Goal: Transaction & Acquisition: Purchase product/service

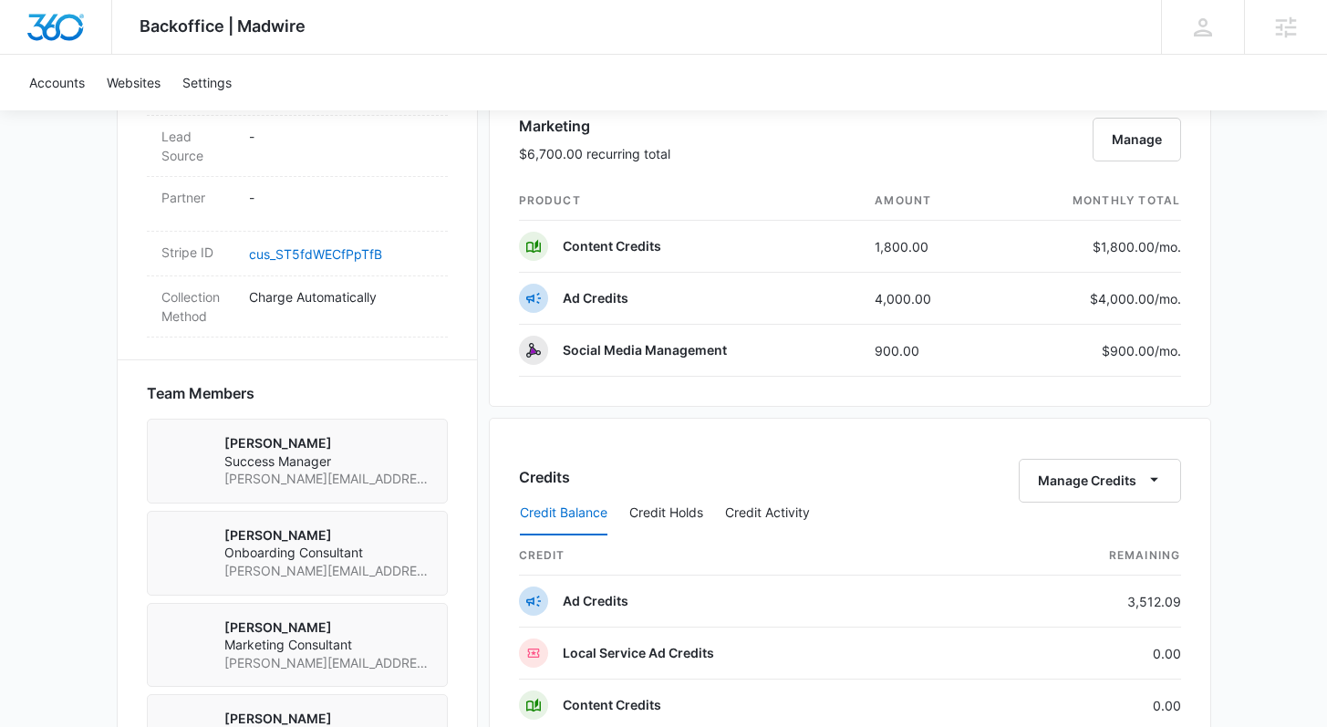
scroll to position [1155, 0]
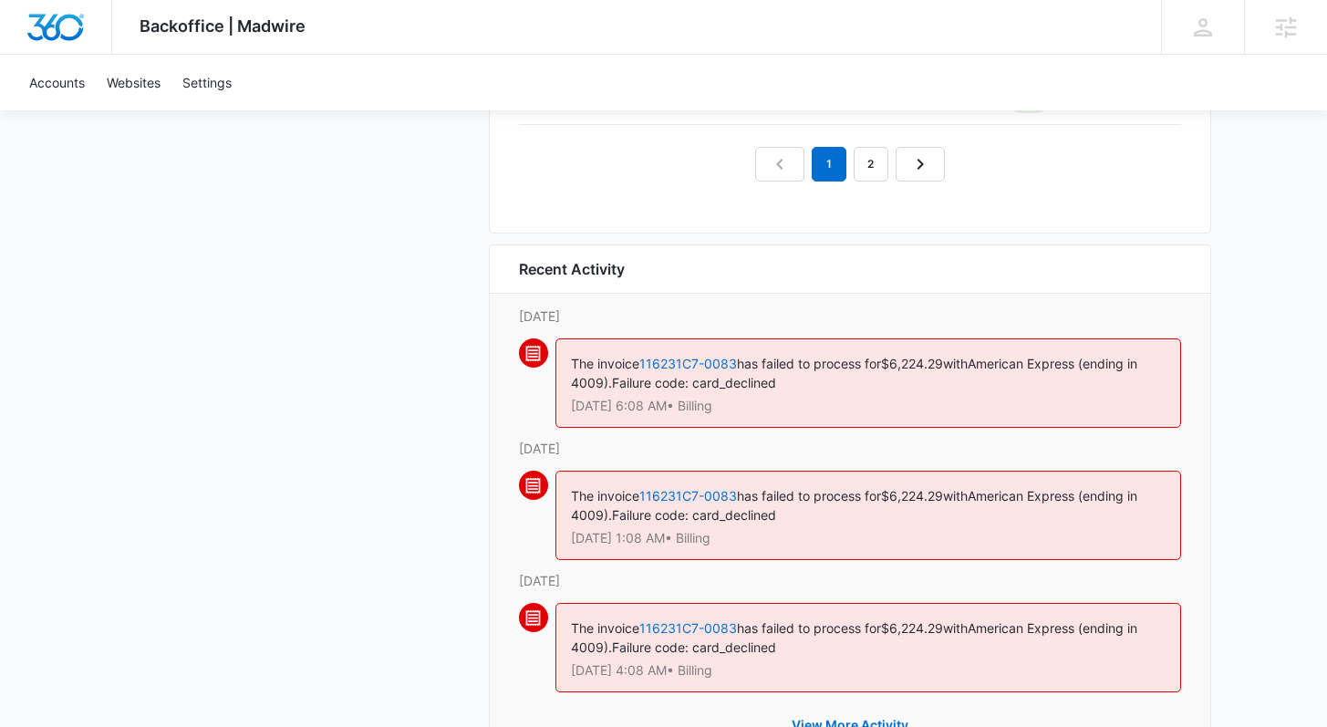
scroll to position [1822, 0]
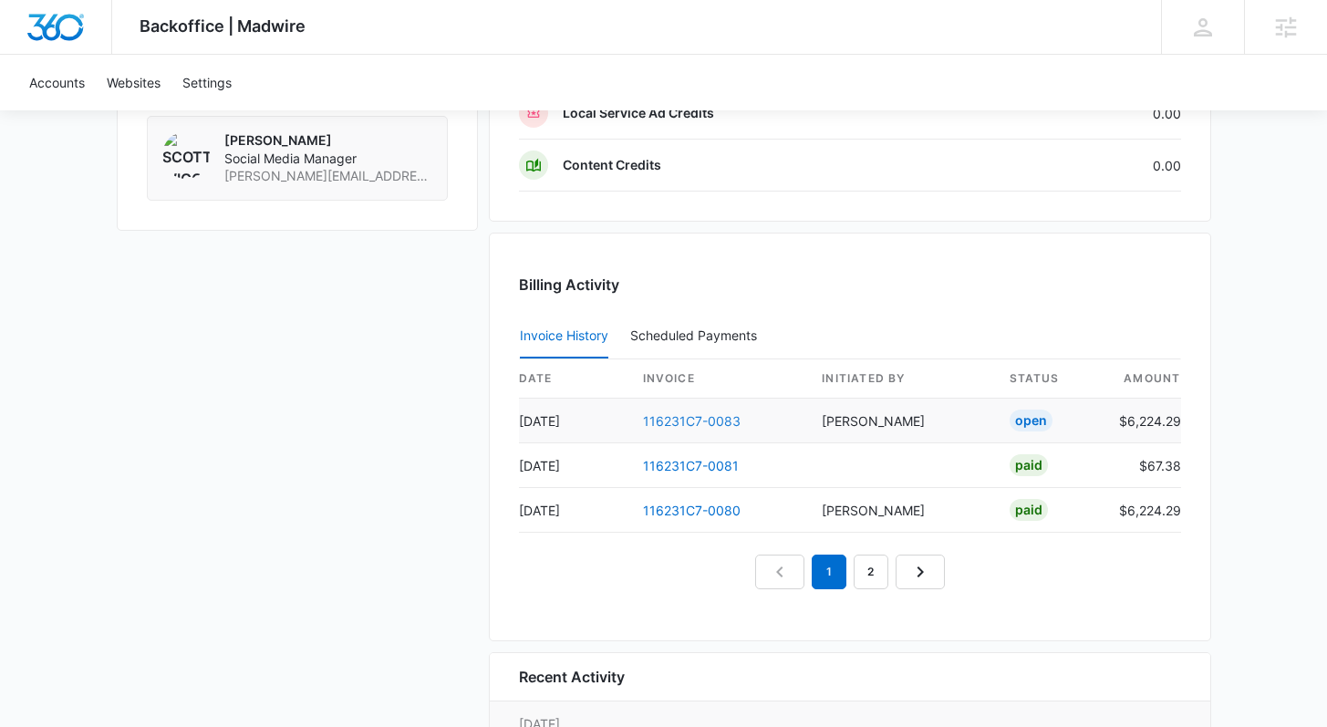
click at [658, 420] on link "116231C7-0083" at bounding box center [692, 421] width 98 height 16
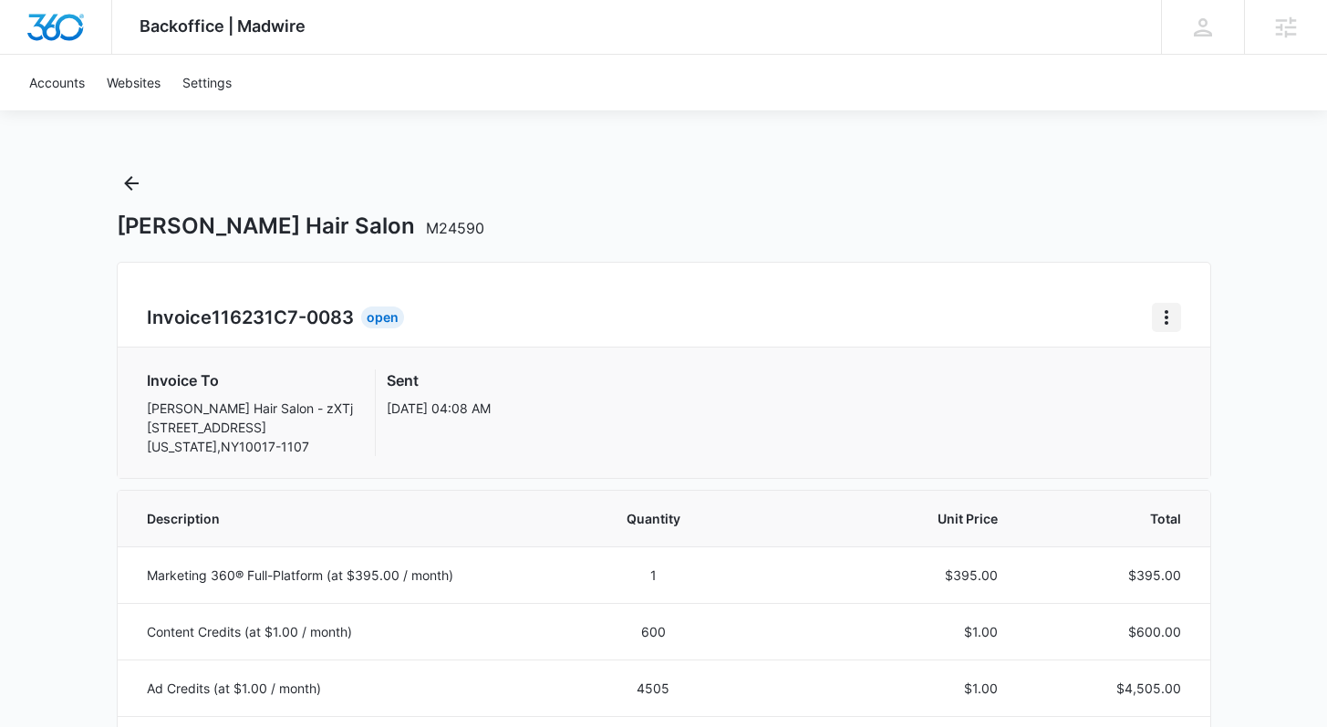
click at [1176, 311] on button "Home" at bounding box center [1166, 317] width 29 height 29
click at [1174, 391] on div "Retry Payment" at bounding box center [1227, 395] width 106 height 13
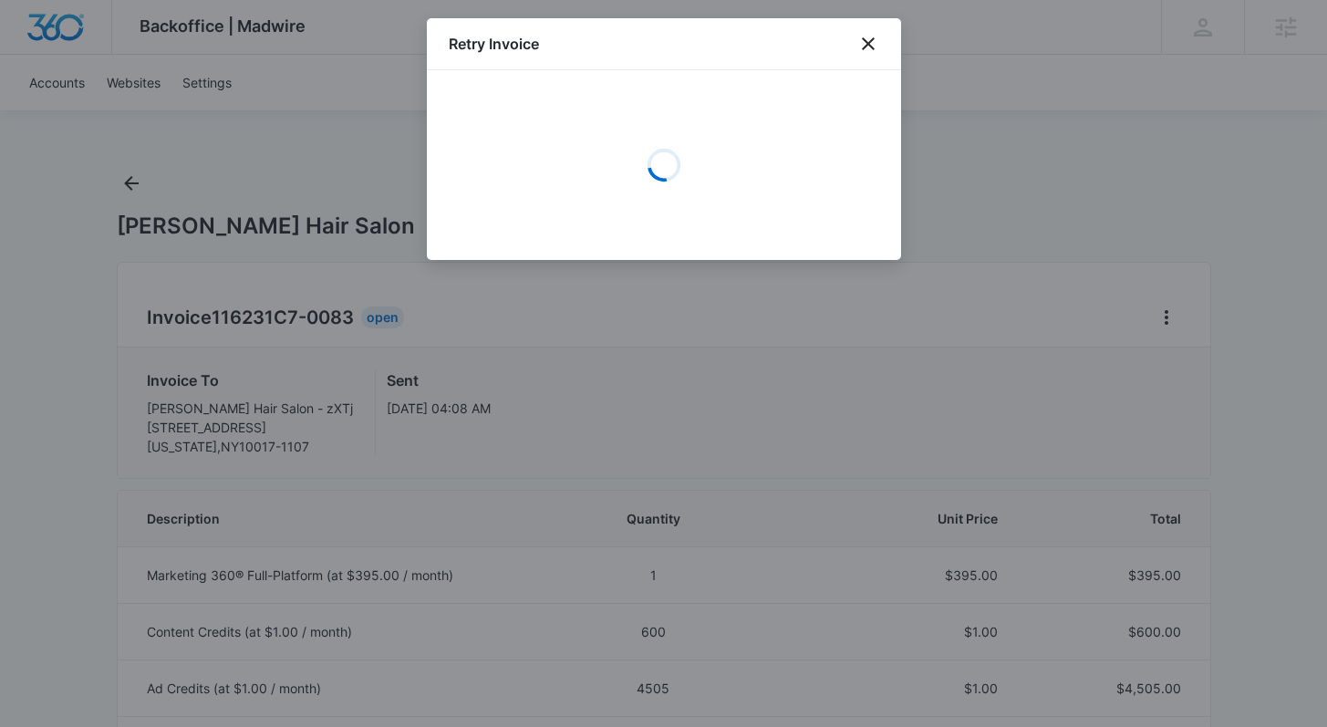
select select "pm_1Mqfr9A4n8RTgNjU7BmoDCaV"
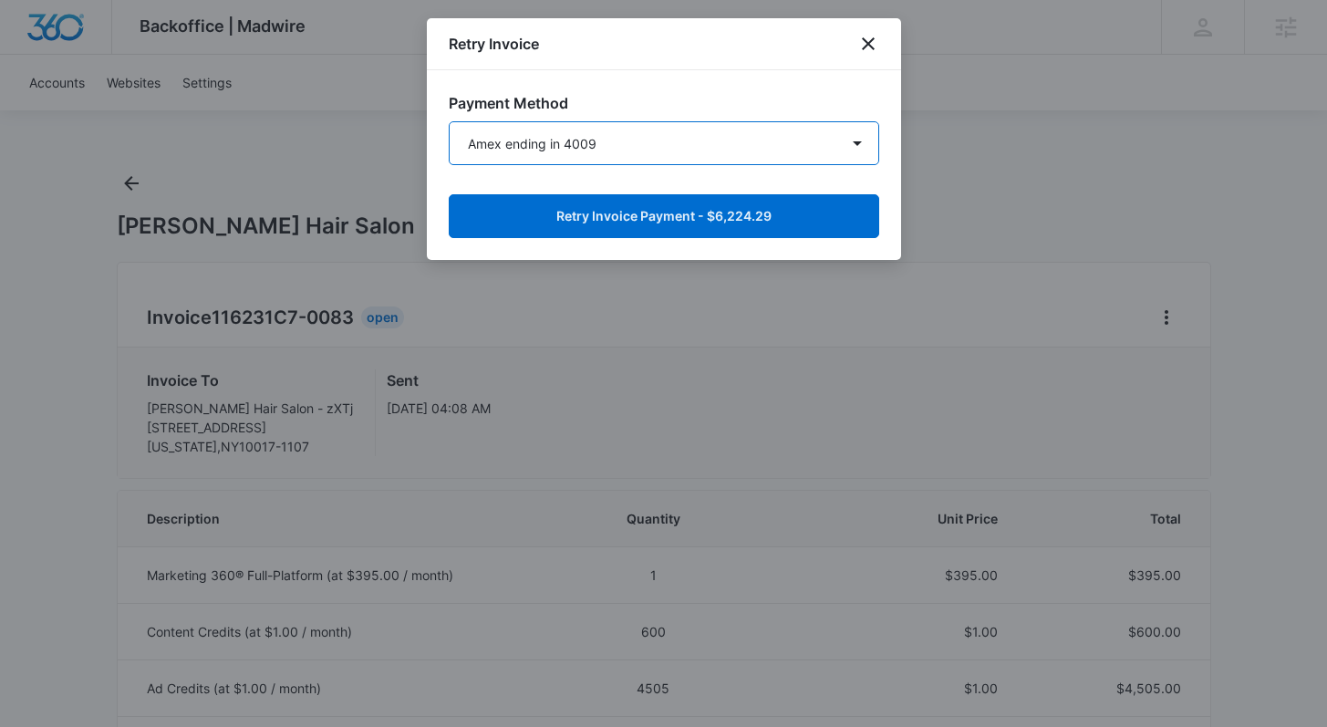
click at [624, 140] on select "Visa ending in 4633 Visa ending in 4647 Amex ending in 1005 Amex ending in 2003…" at bounding box center [664, 143] width 430 height 44
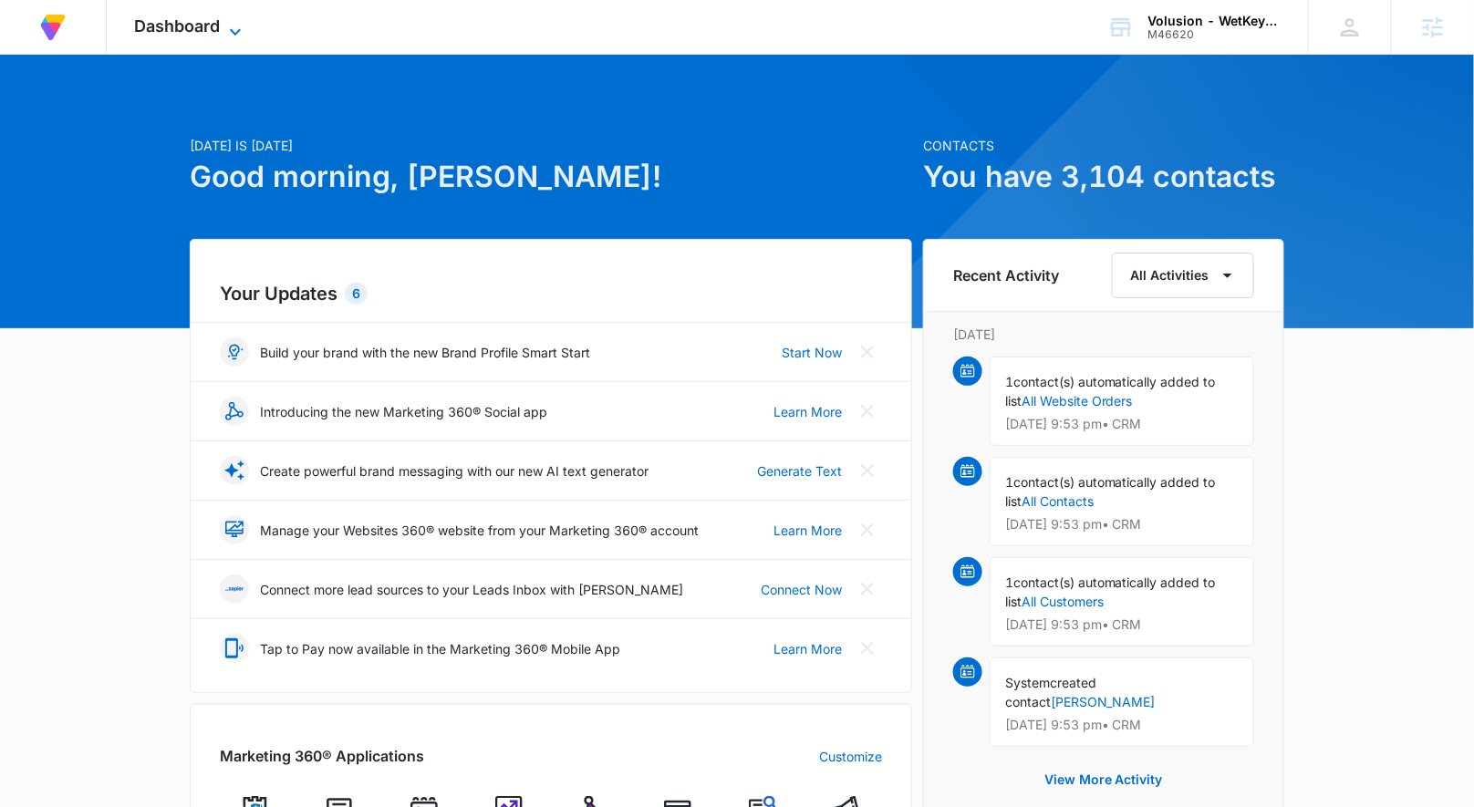
click at [197, 30] on span "Dashboard" at bounding box center [177, 25] width 86 height 19
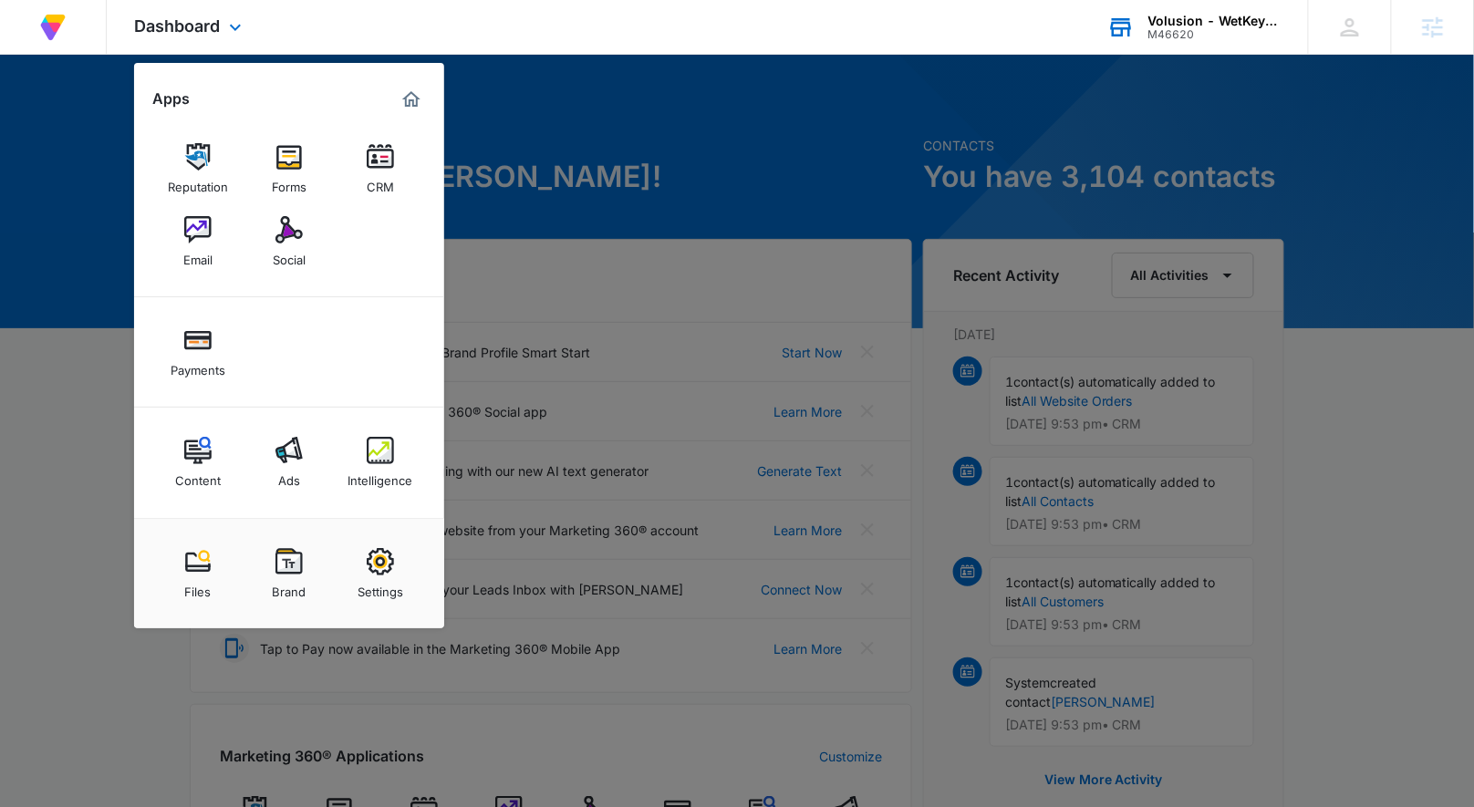
click at [1206, 8] on div "Volusion - WetKeys, LLC M46620 Your Accounts View All" at bounding box center [1194, 27] width 228 height 54
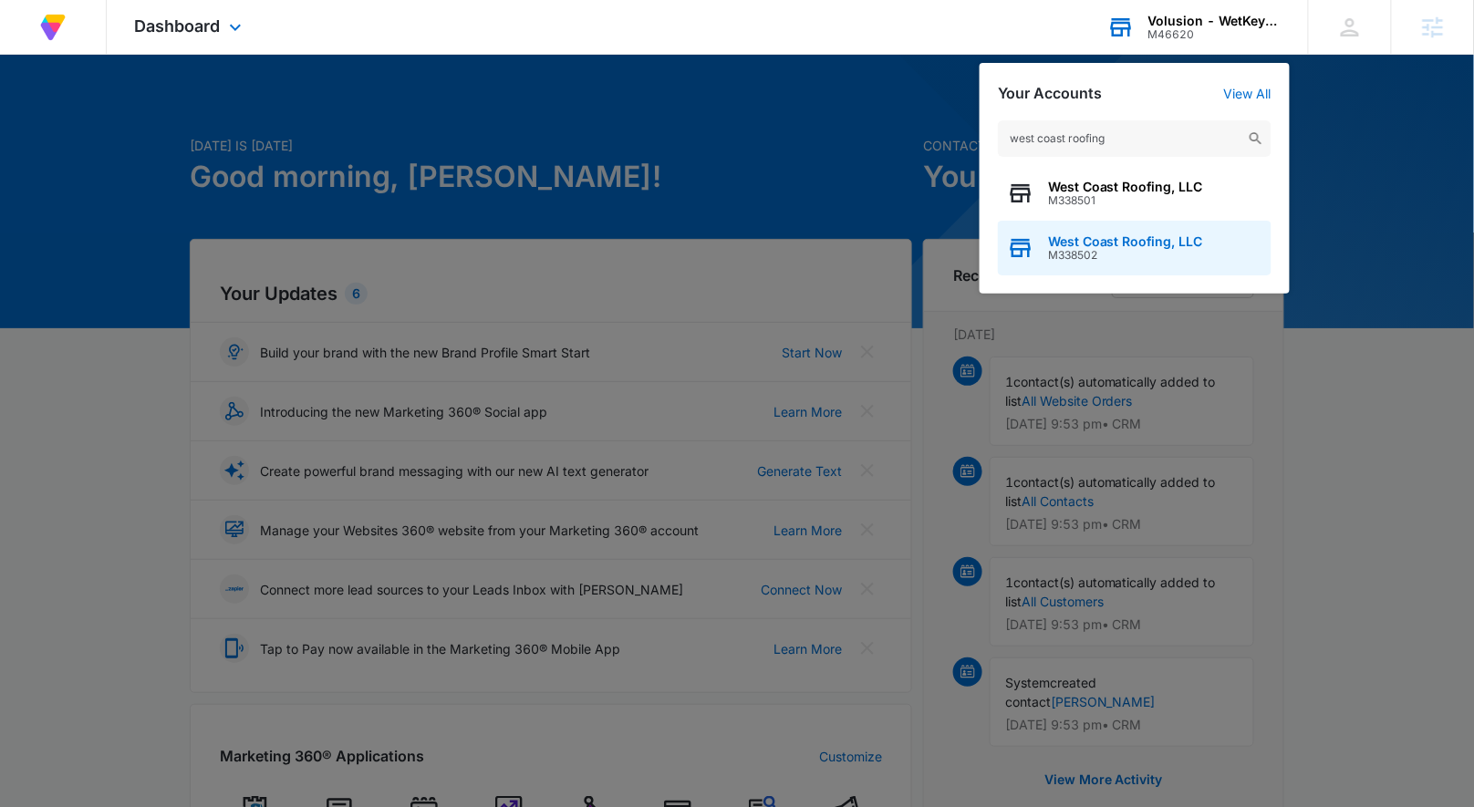
type input "west coast roofing"
click at [1106, 249] on span "M338502" at bounding box center [1125, 255] width 155 height 13
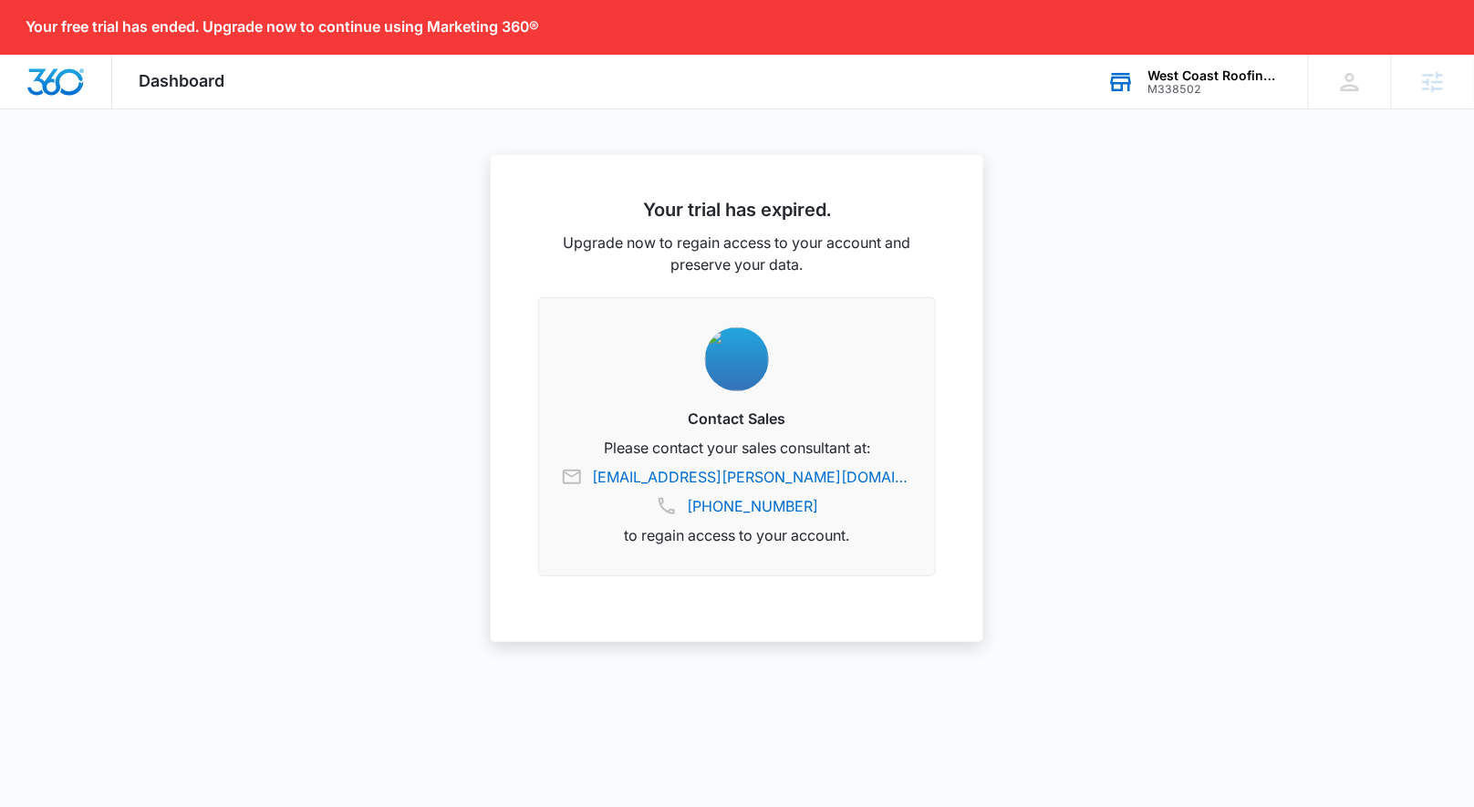
click at [1187, 92] on div "M338502" at bounding box center [1214, 89] width 133 height 13
type input "e"
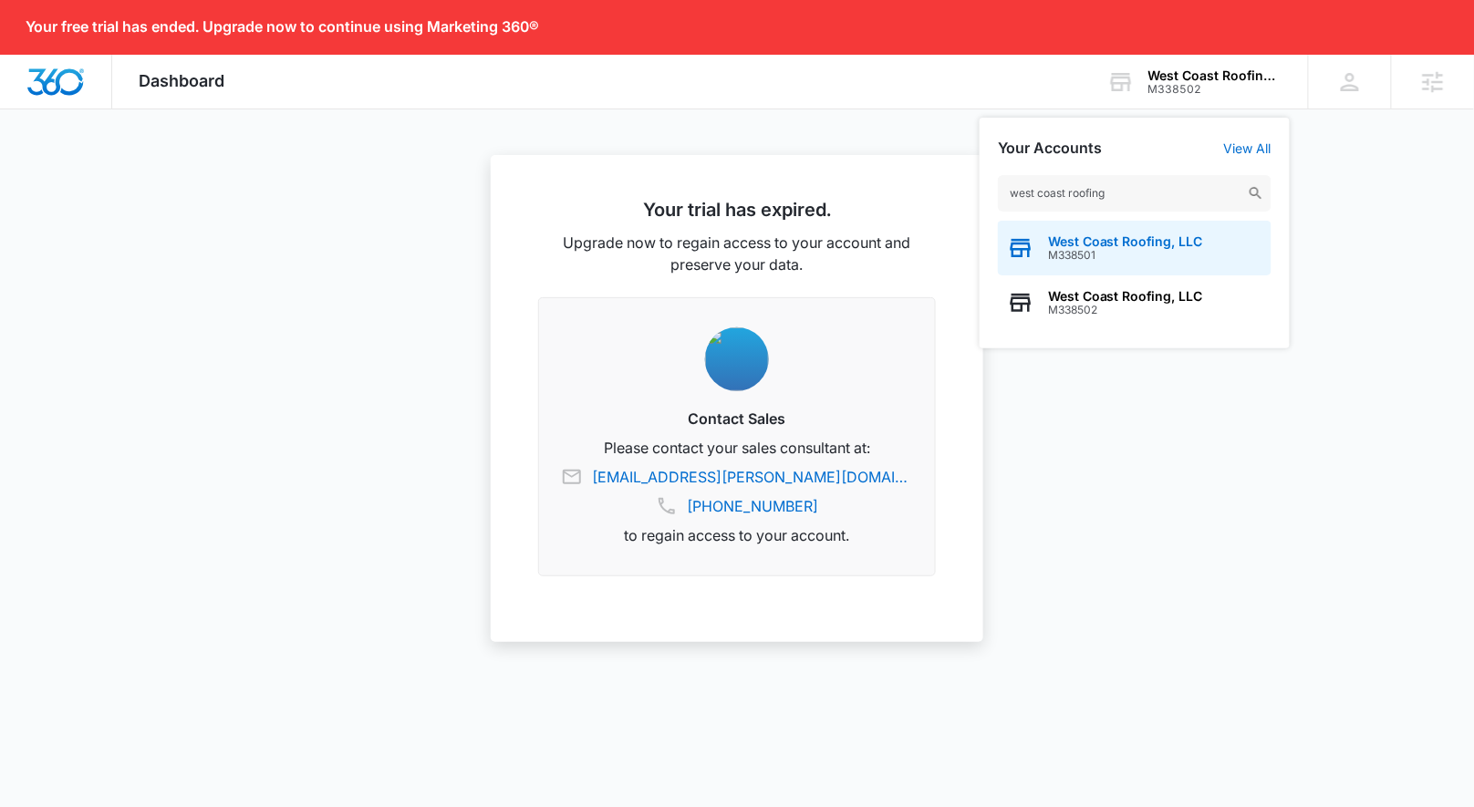
type input "west coast roofing"
click at [1178, 249] on span "M338501" at bounding box center [1125, 255] width 155 height 13
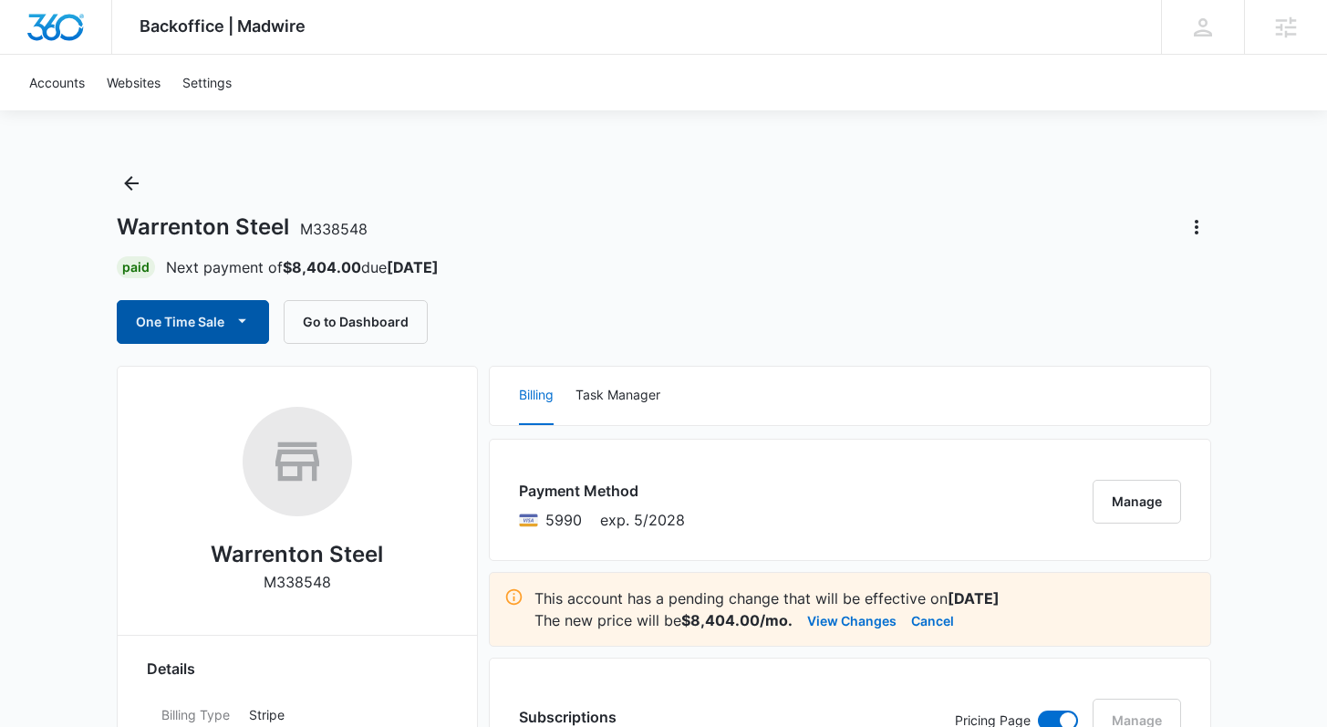
click at [198, 311] on button "One Time Sale" at bounding box center [193, 322] width 152 height 44
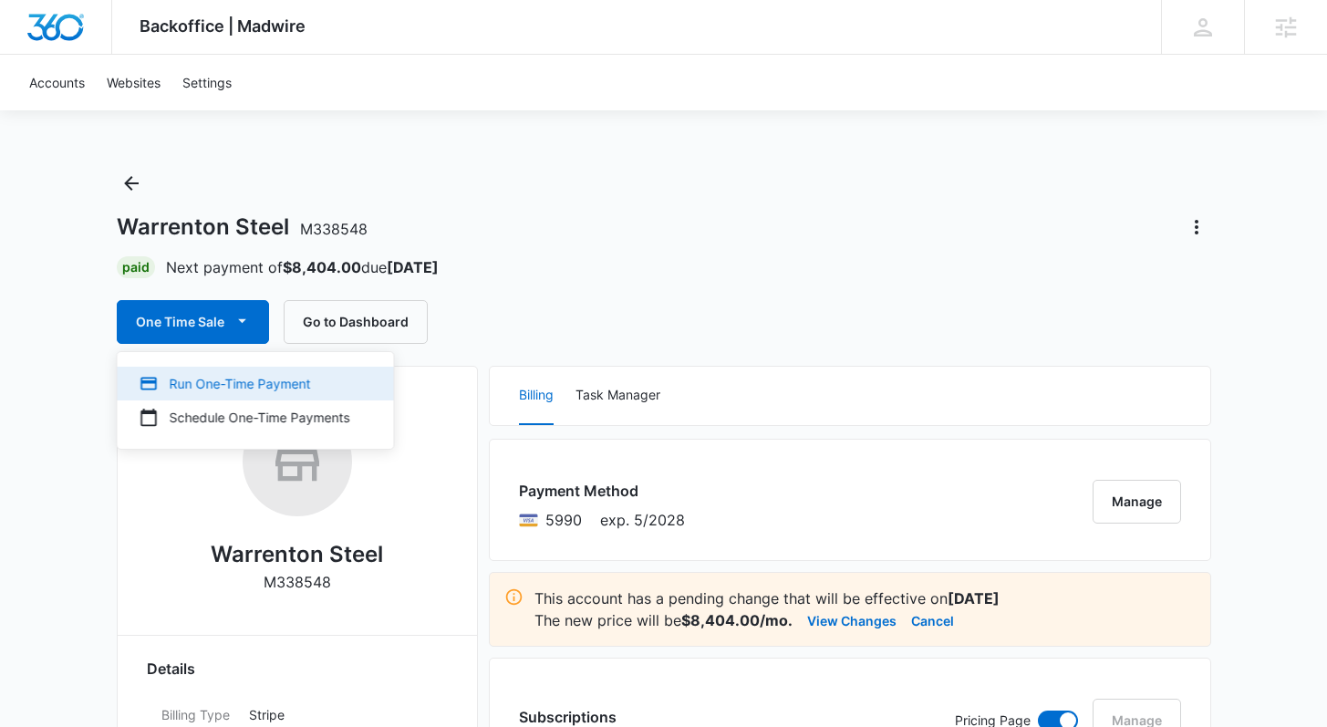
click at [207, 378] on div "Run One-Time Payment" at bounding box center [245, 383] width 211 height 19
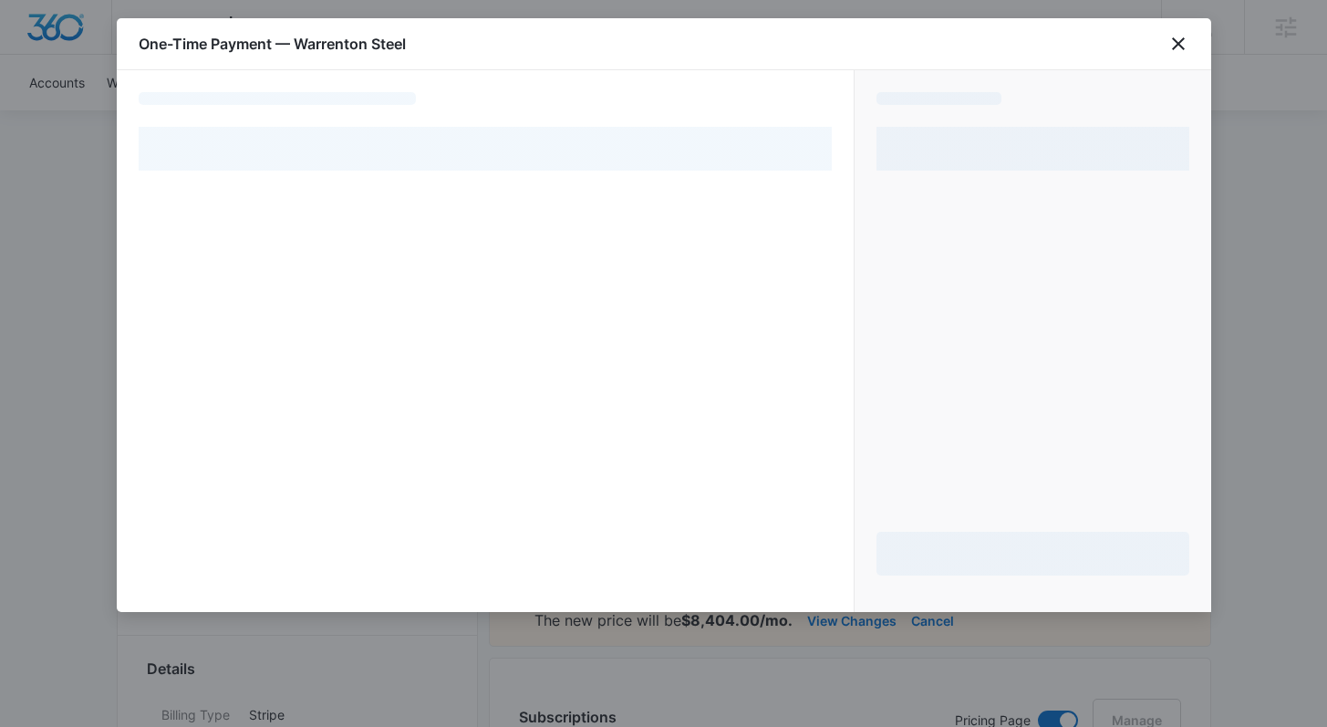
select select "pm_1SAagkA4n8RTgNjUFVbILcws"
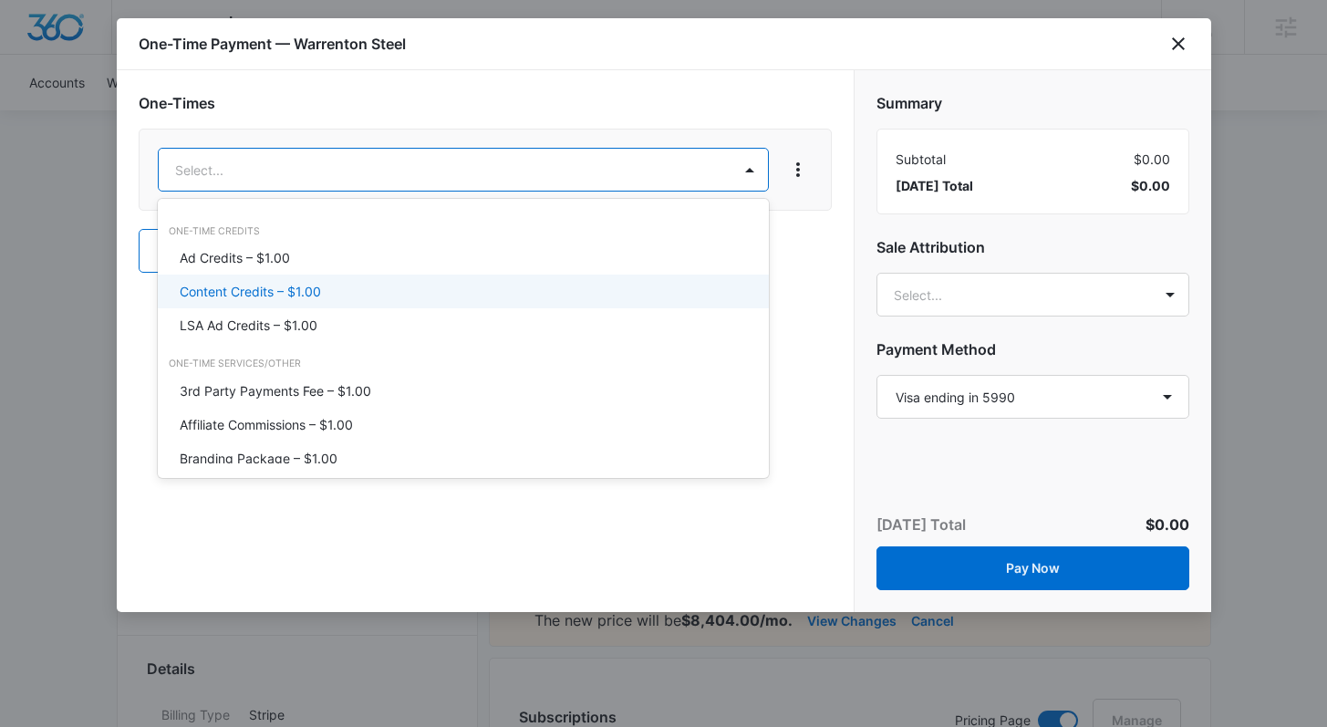
click at [368, 286] on div "Content Credits – $1.00" at bounding box center [462, 291] width 564 height 19
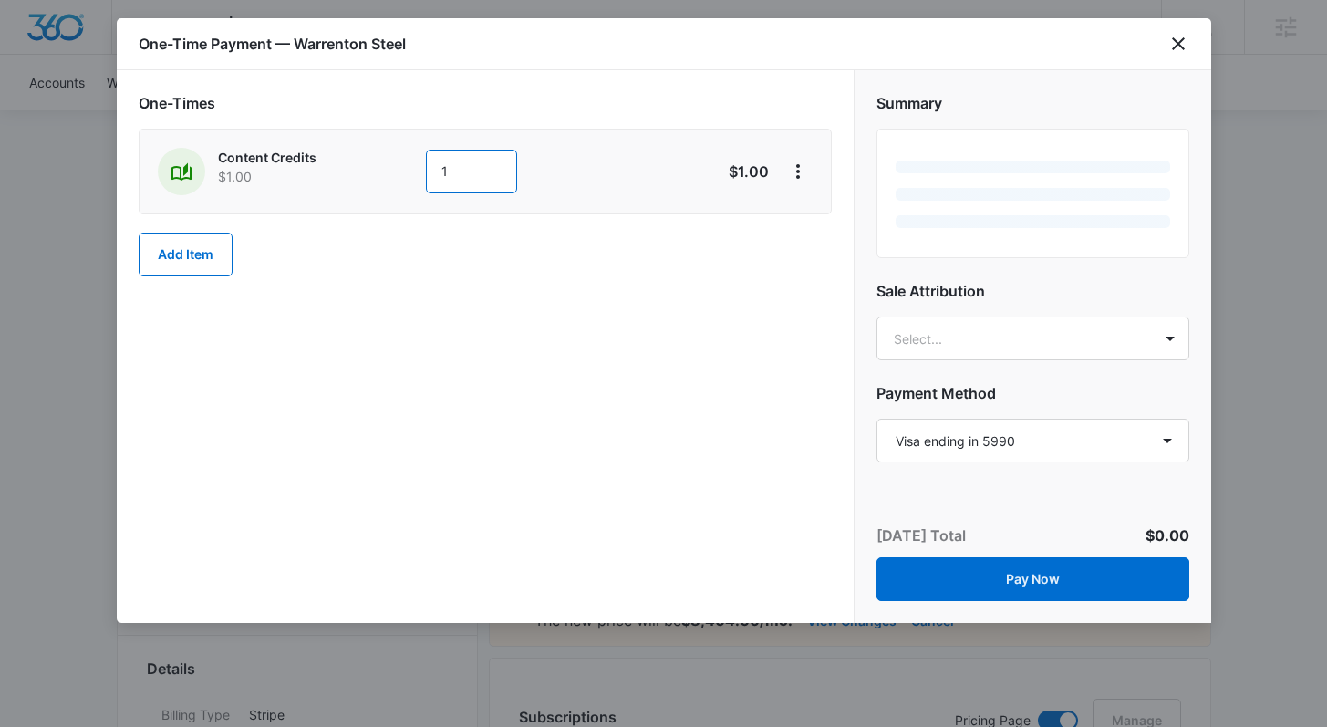
click at [496, 163] on input "1" at bounding box center [471, 172] width 91 height 44
type input "790"
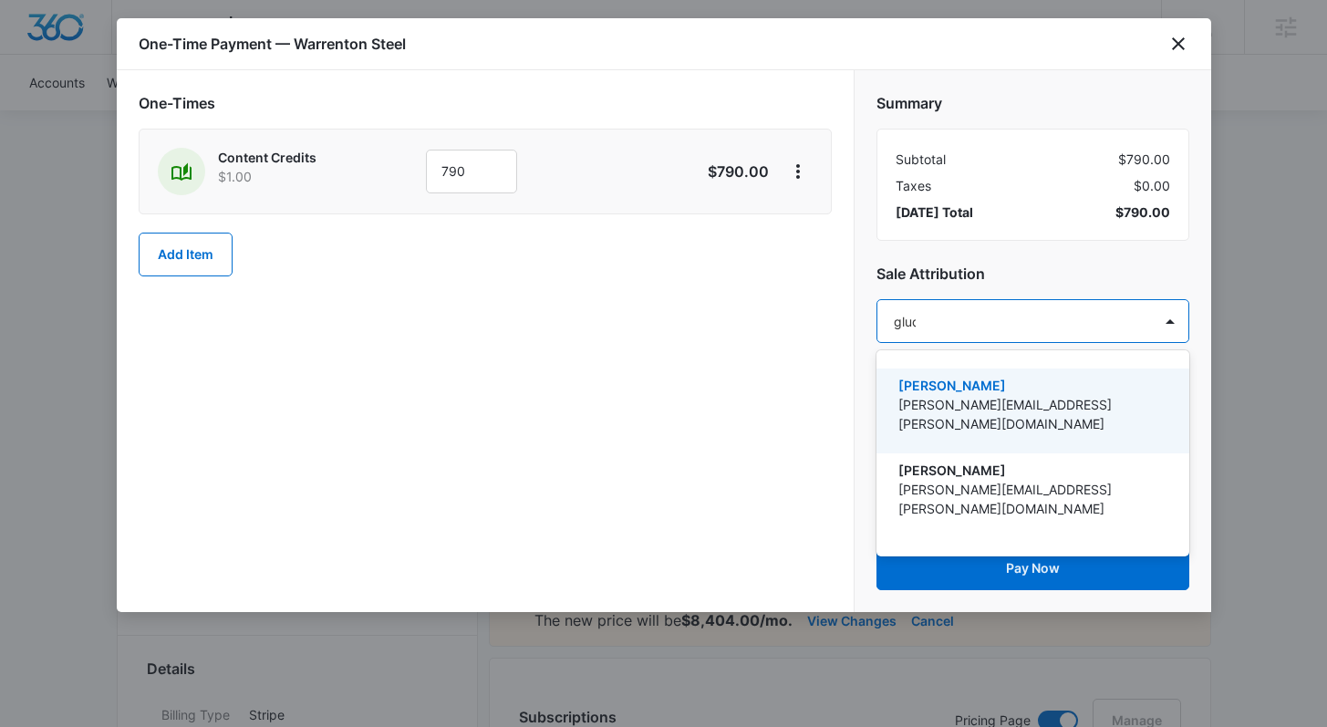
type input "[PERSON_NAME]"
click at [932, 398] on p "[PERSON_NAME][EMAIL_ADDRESS][PERSON_NAME][DOMAIN_NAME]" at bounding box center [1030, 414] width 265 height 38
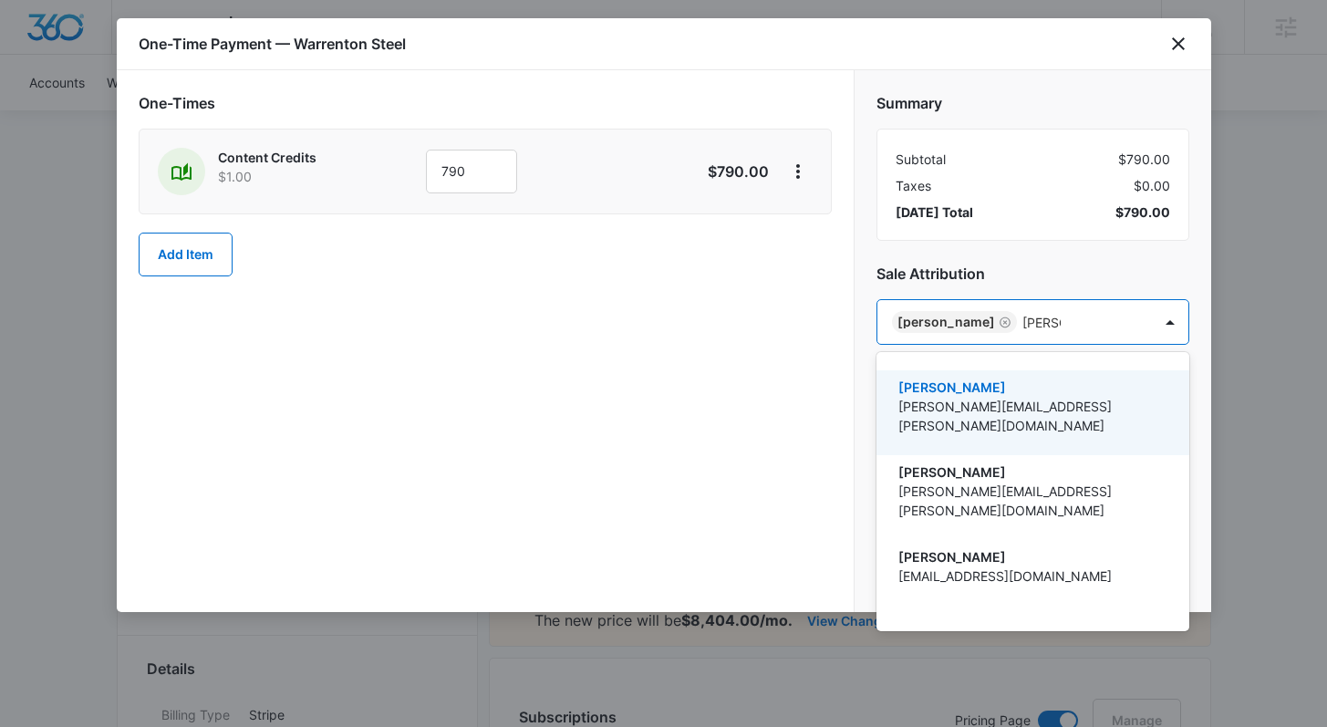
type input "[PERSON_NAME]"
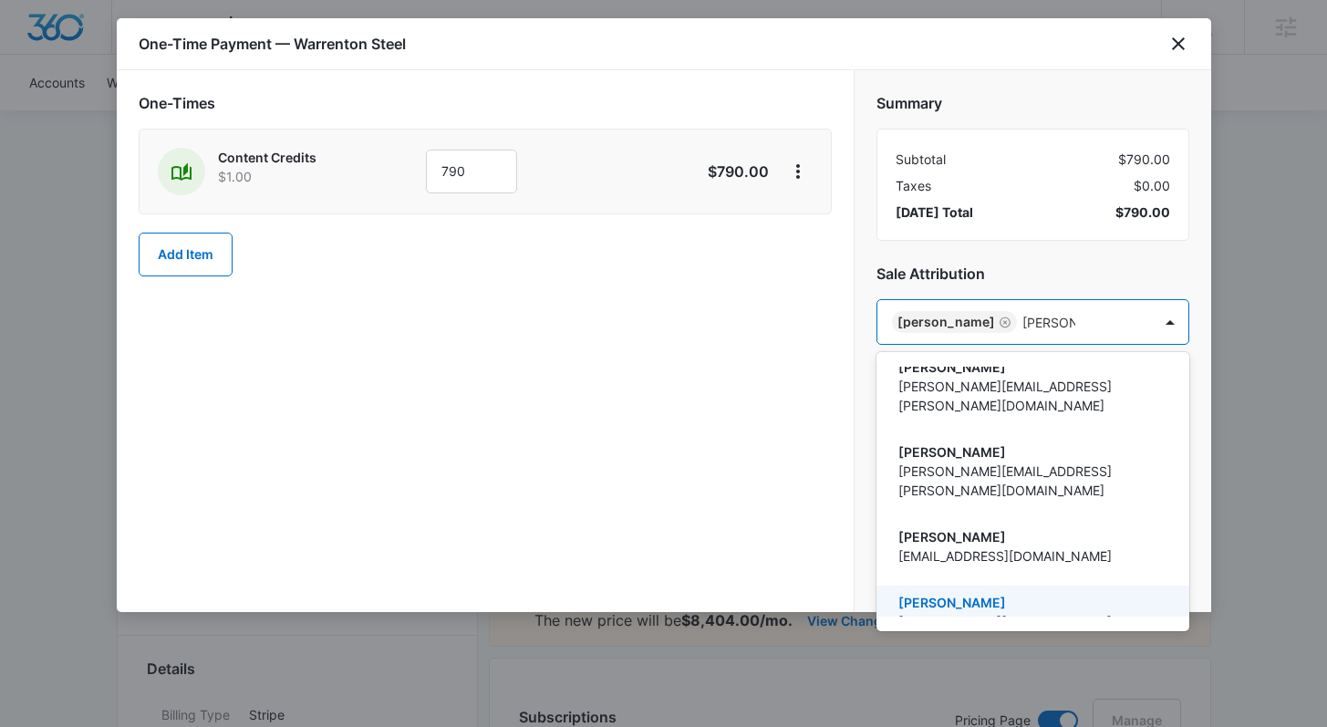
click at [1016, 585] on div "[PERSON_NAME] [PERSON_NAME][EMAIL_ADDRESS][PERSON_NAME][DOMAIN_NAME]" at bounding box center [1032, 627] width 313 height 85
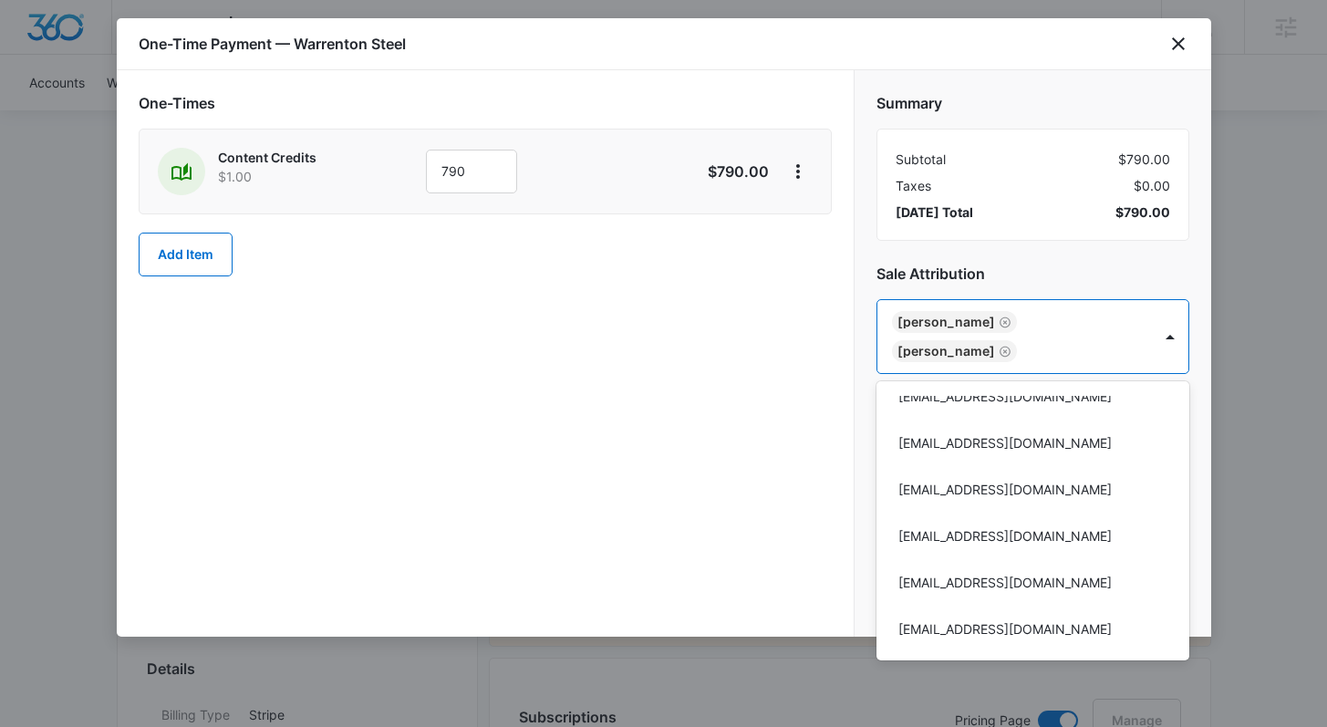
scroll to position [13178, 0]
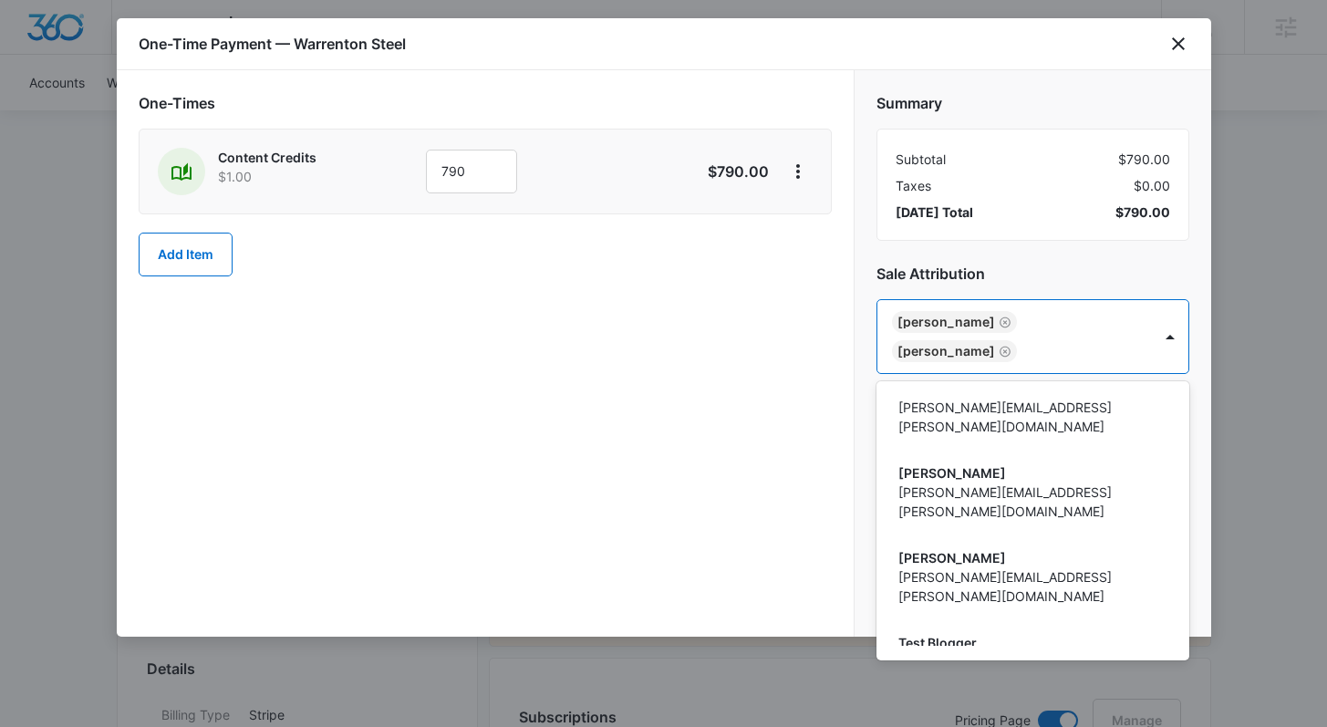
click at [1080, 254] on div at bounding box center [663, 363] width 1327 height 727
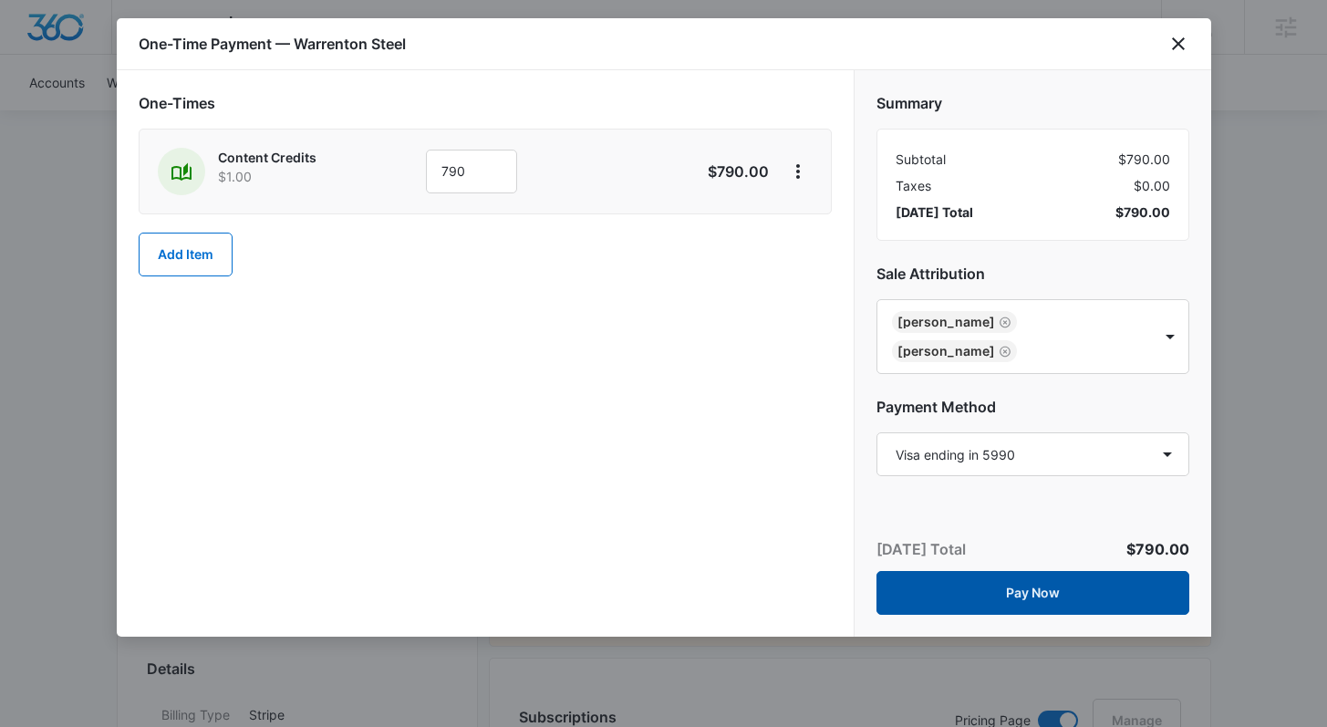
click at [1064, 585] on button "Pay Now" at bounding box center [1032, 593] width 313 height 44
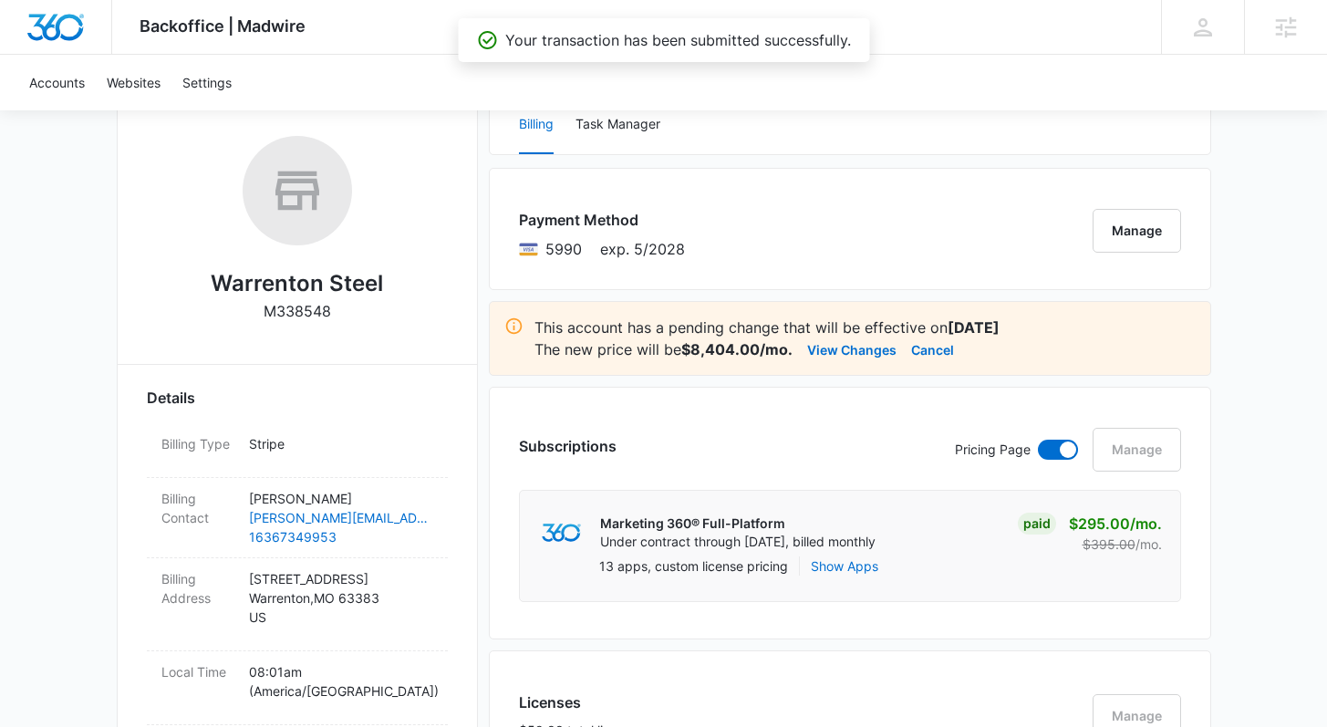
scroll to position [287, 0]
